Goal: Download file/media

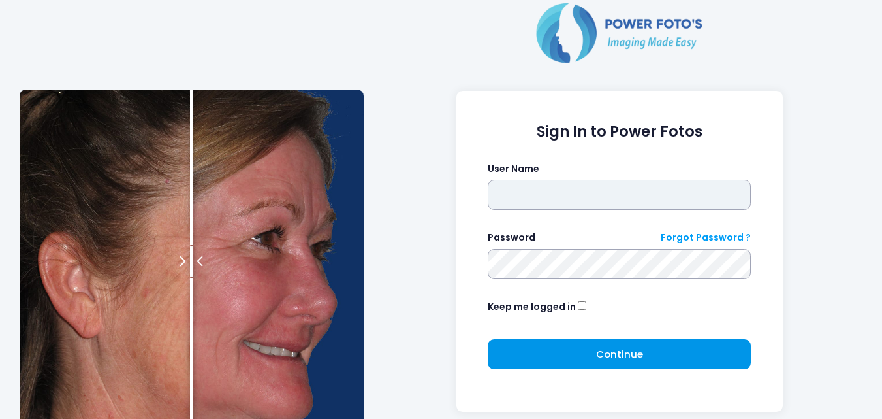
type input "**********"
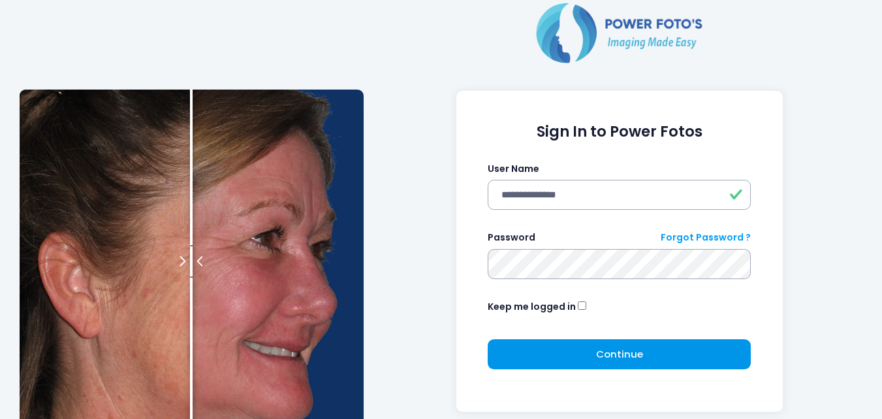
click at [647, 352] on button "Continue Please wait..." at bounding box center [619, 354] width 263 height 30
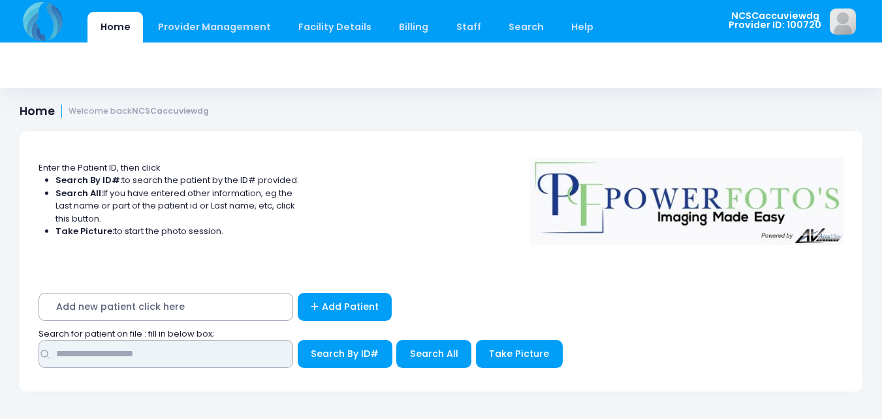
click at [234, 355] on input "text" at bounding box center [166, 354] width 255 height 28
drag, startPoint x: 244, startPoint y: 355, endPoint x: 0, endPoint y: 351, distance: 243.6
click at [0, 351] on div "Enter the Patient ID, then click Search By ID#: to search the patient by the ID…" at bounding box center [441, 259] width 882 height 295
type input "*****"
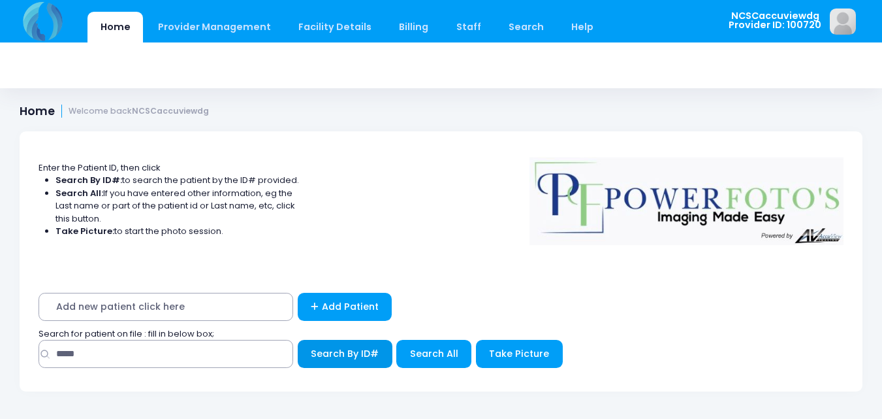
click at [329, 357] on span "Search By ID#" at bounding box center [345, 353] width 68 height 13
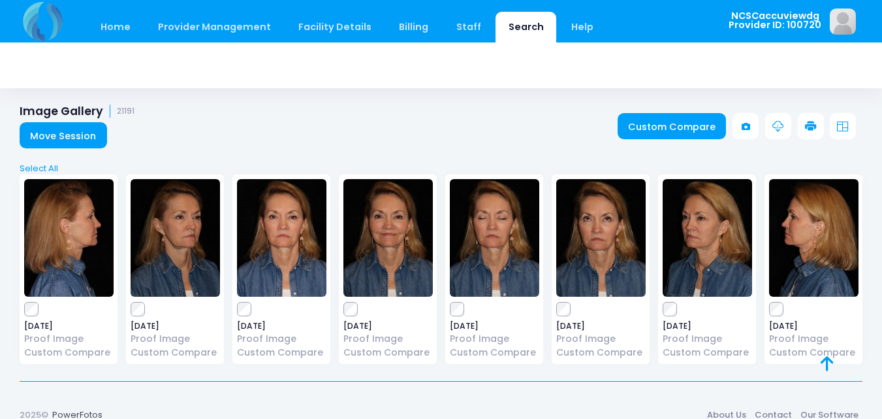
click at [295, 253] on img at bounding box center [281, 238] width 89 height 118
click at [807, 125] on icon at bounding box center [811, 127] width 12 height 12
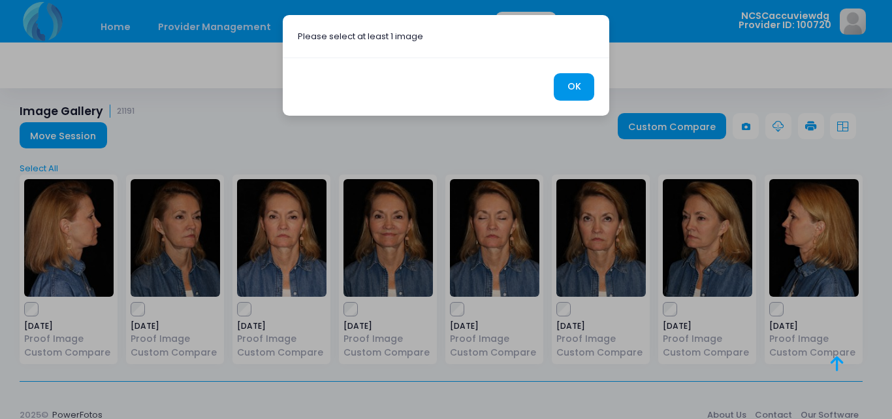
click at [573, 87] on button "OK" at bounding box center [574, 87] width 40 height 28
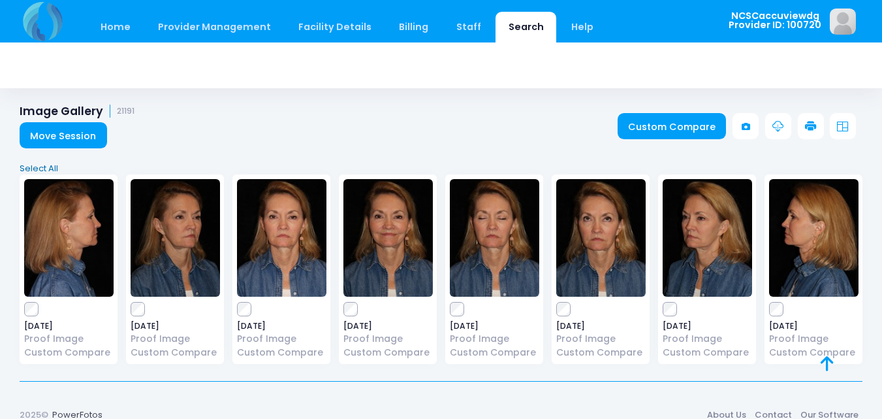
click at [37, 164] on link "Select All" at bounding box center [442, 168] width 852 height 13
click at [807, 120] on link at bounding box center [811, 126] width 26 height 26
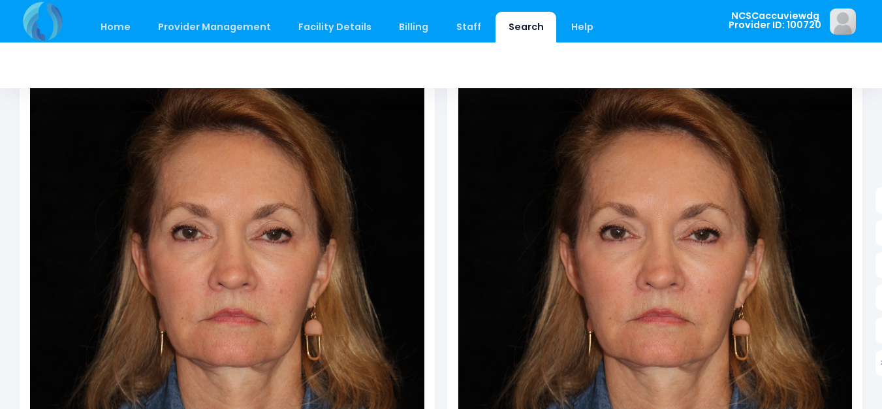
scroll to position [196, 0]
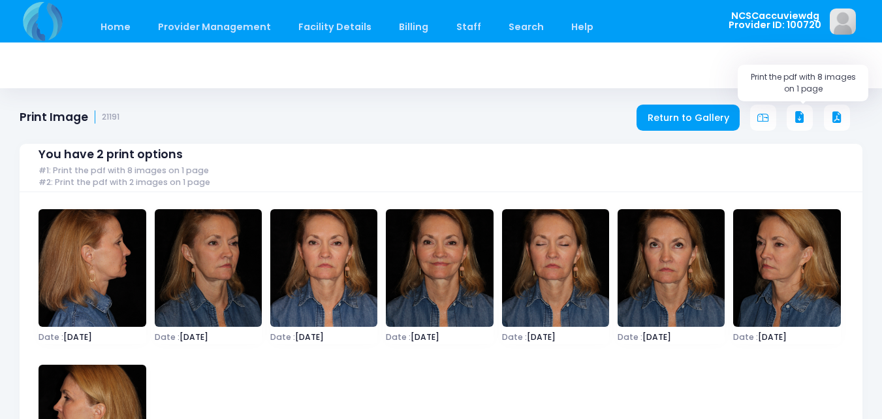
click at [795, 120] on icon at bounding box center [800, 118] width 12 height 12
click at [801, 120] on icon at bounding box center [800, 118] width 12 height 12
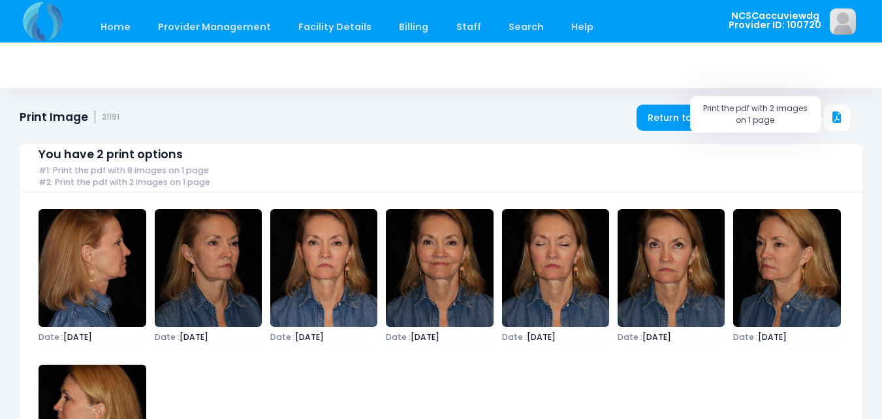
click at [844, 118] on button at bounding box center [837, 117] width 26 height 26
click at [116, 33] on link "Home" at bounding box center [116, 27] width 56 height 31
